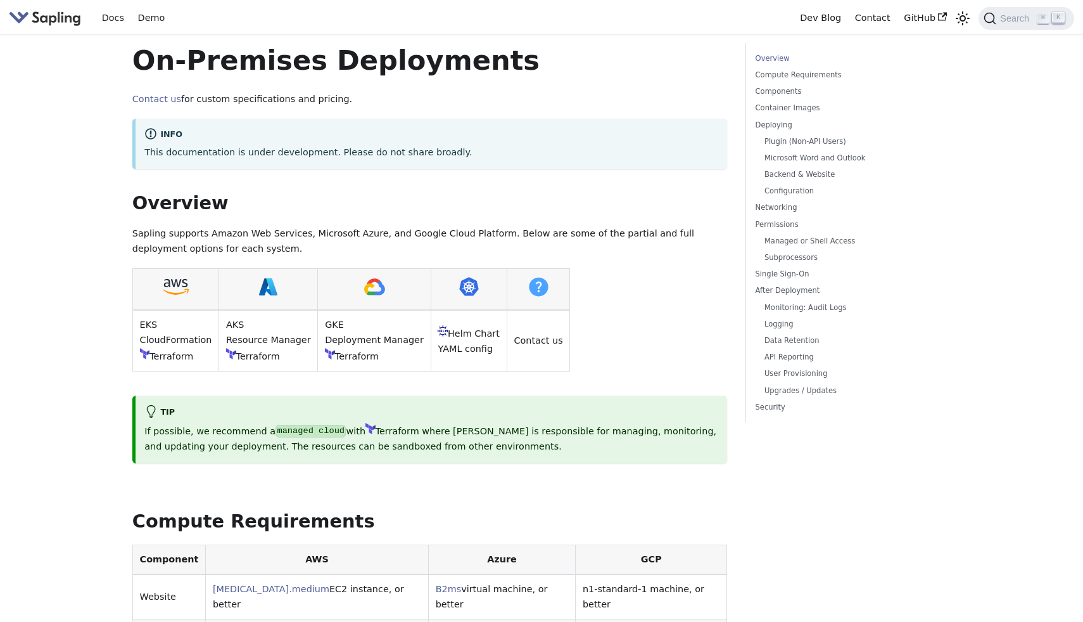
click at [680, 284] on table "EKS CloudFormation Terraform AKS Resource Manager Terraform GKE Deployment Mana…" at bounding box center [430, 319] width 596 height 103
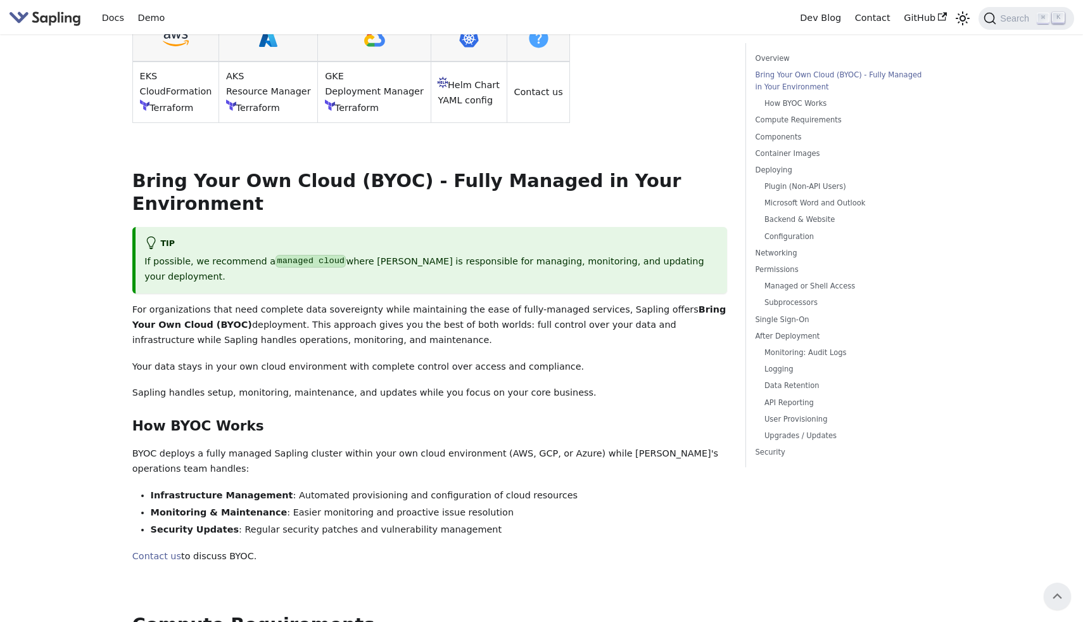
scroll to position [245, 0]
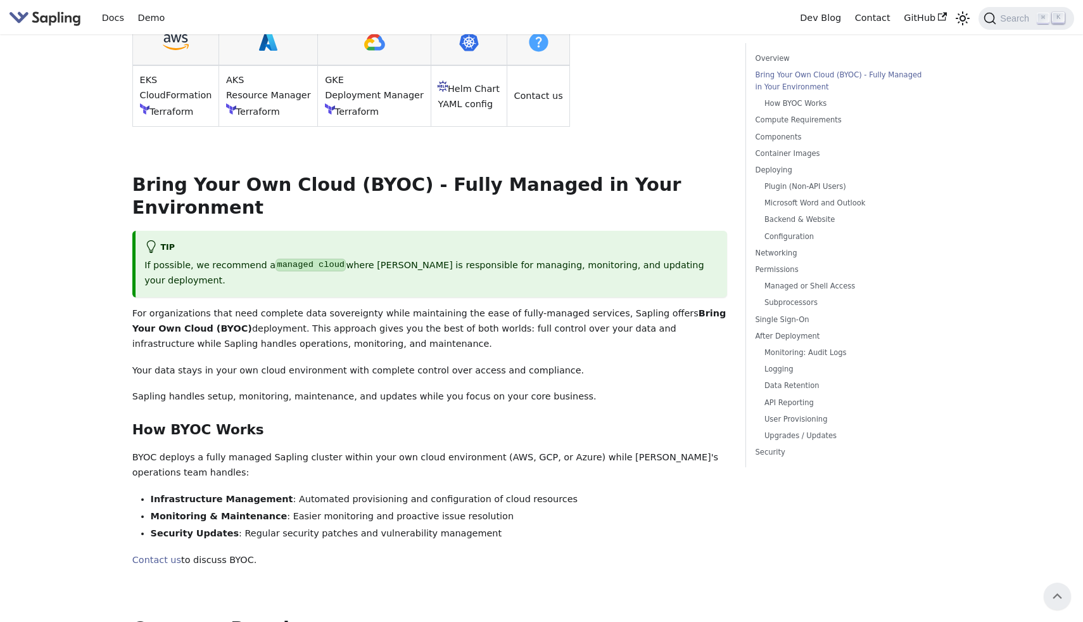
click at [687, 492] on li "Infrastructure Management : Automated provisioning and configuration of cloud r…" at bounding box center [439, 499] width 577 height 15
drag, startPoint x: 442, startPoint y: 342, endPoint x: 530, endPoint y: 547, distance: 223.6
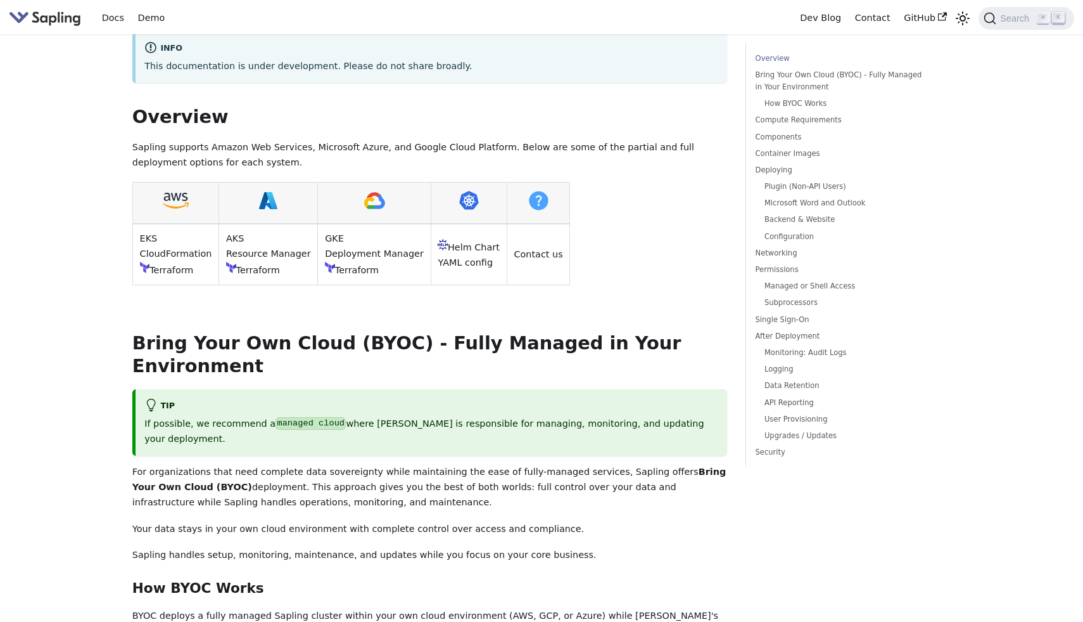
scroll to position [0, 0]
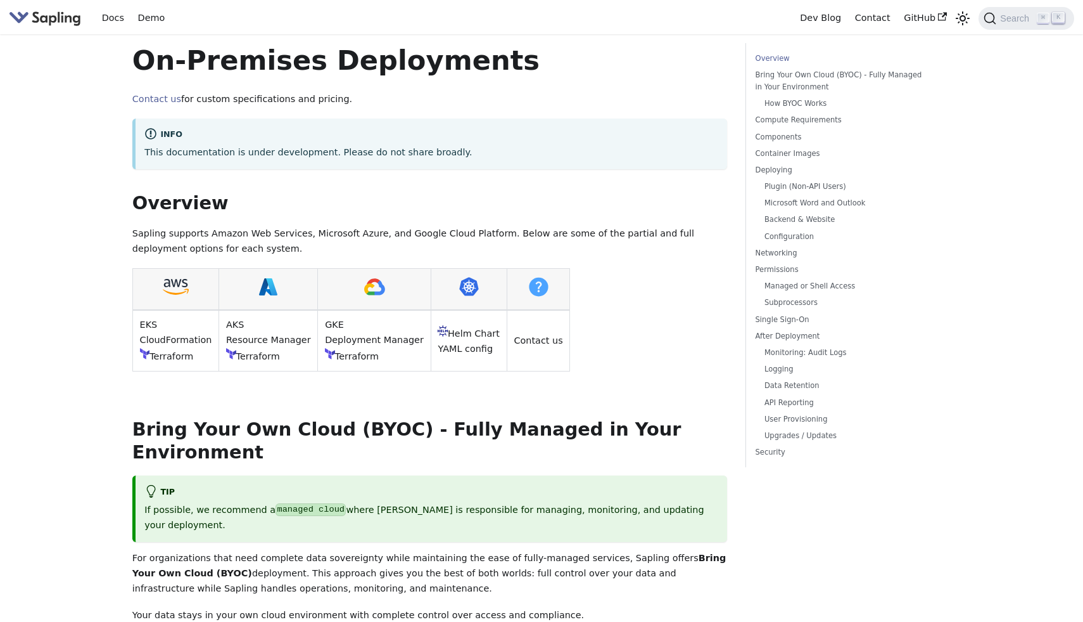
click at [444, 163] on div "info This documentation is under development. Please do not share broadly." at bounding box center [430, 143] width 596 height 51
